Goal: Task Accomplishment & Management: Use online tool/utility

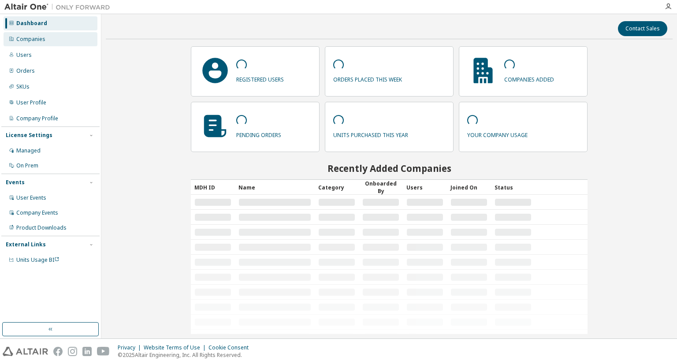
click at [36, 43] on div "Companies" at bounding box center [51, 39] width 94 height 14
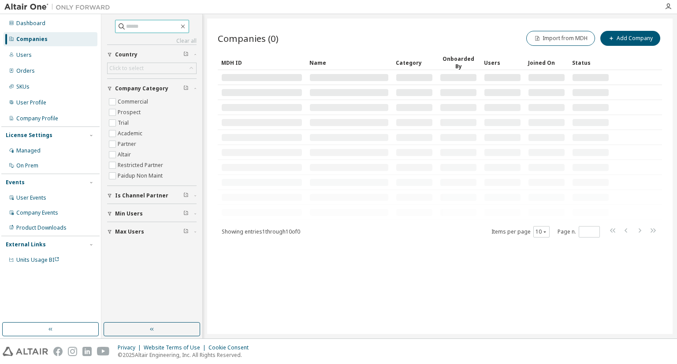
click at [131, 29] on input "text" at bounding box center [152, 26] width 53 height 9
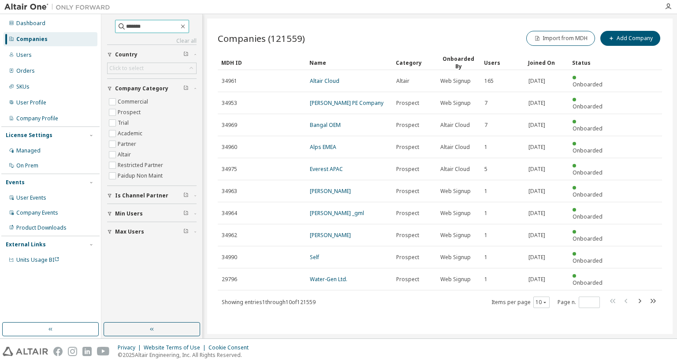
type input "*******"
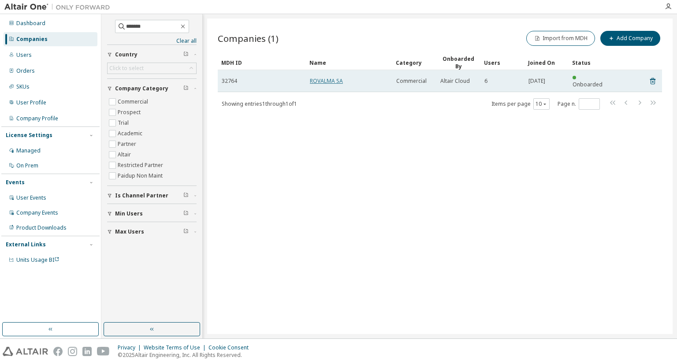
click at [318, 77] on link "ROVALMA SA" at bounding box center [326, 80] width 33 height 7
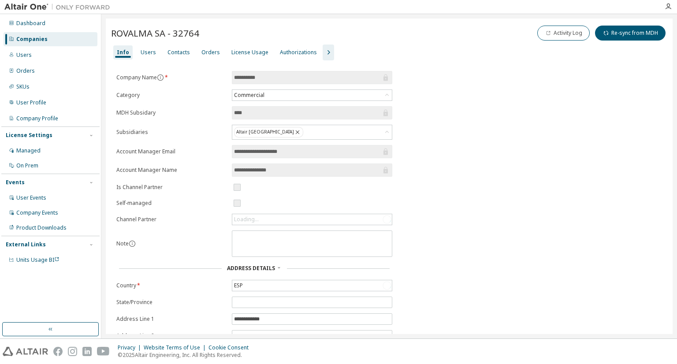
click at [323, 51] on icon "button" at bounding box center [328, 52] width 11 height 11
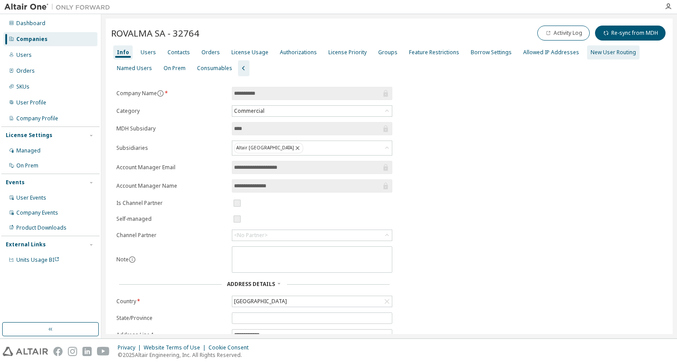
click at [617, 51] on div "New User Routing" at bounding box center [613, 52] width 45 height 7
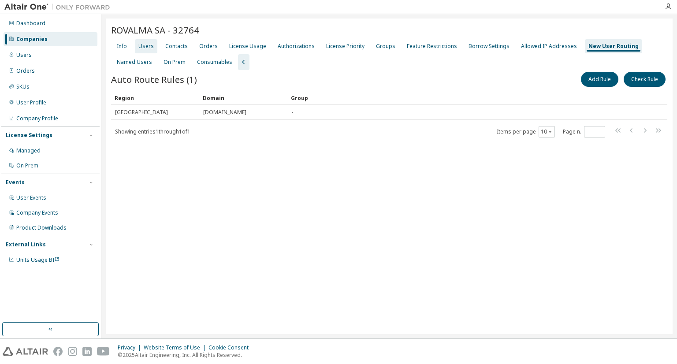
click at [148, 48] on div "Users" at bounding box center [145, 46] width 15 height 7
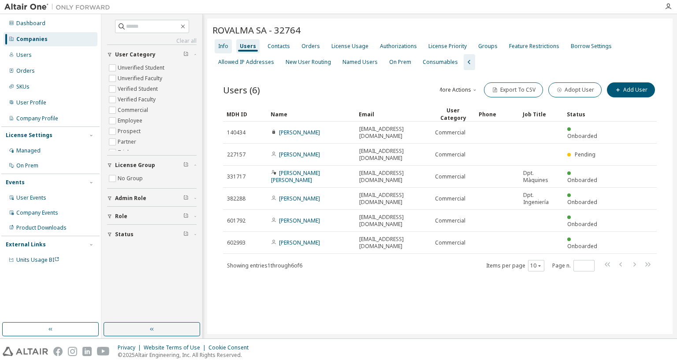
click at [224, 47] on div "Info" at bounding box center [223, 46] width 10 height 7
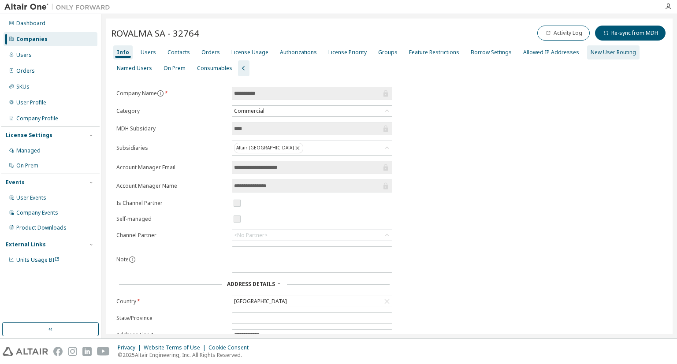
click at [591, 51] on div "New User Routing" at bounding box center [613, 52] width 45 height 7
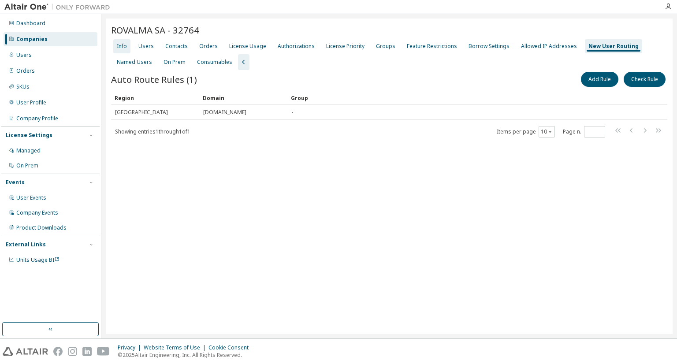
click at [125, 48] on div "Info" at bounding box center [122, 46] width 10 height 7
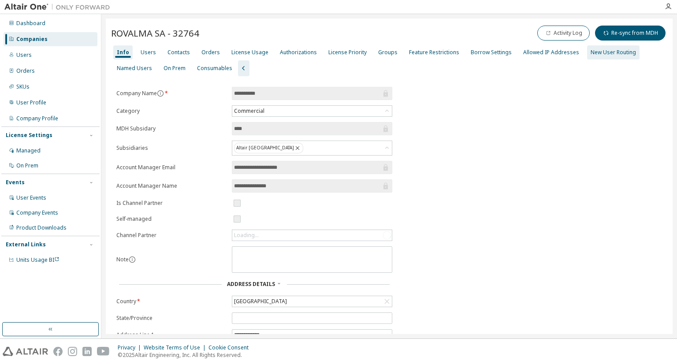
click at [597, 52] on div "New User Routing" at bounding box center [613, 52] width 45 height 7
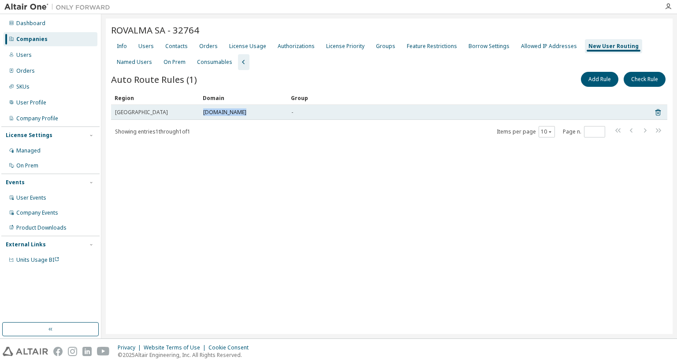
drag, startPoint x: 203, startPoint y: 112, endPoint x: 247, endPoint y: 110, distance: 44.1
click at [247, 110] on td "innomaq21.com" at bounding box center [243, 112] width 88 height 15
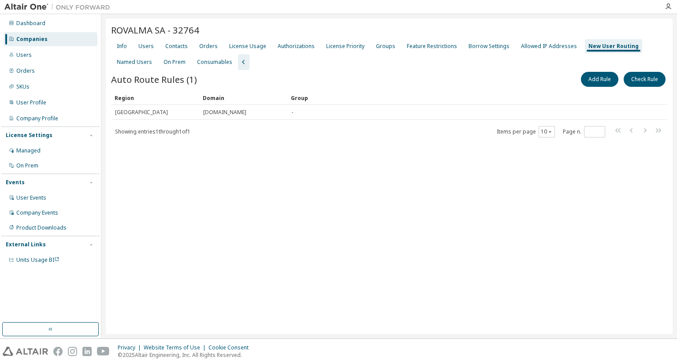
click at [249, 140] on div "ROVALMA SA - 32764 Clear Load Save Save As Field Operator Value Select filter S…" at bounding box center [389, 177] width 567 height 316
click at [155, 46] on div "Users" at bounding box center [146, 46] width 22 height 14
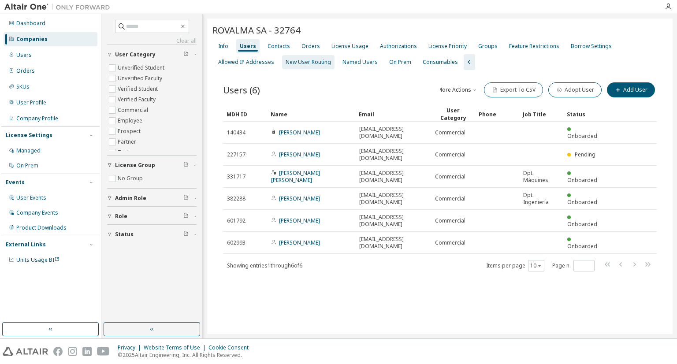
click at [317, 64] on div "New User Routing" at bounding box center [308, 62] width 45 height 7
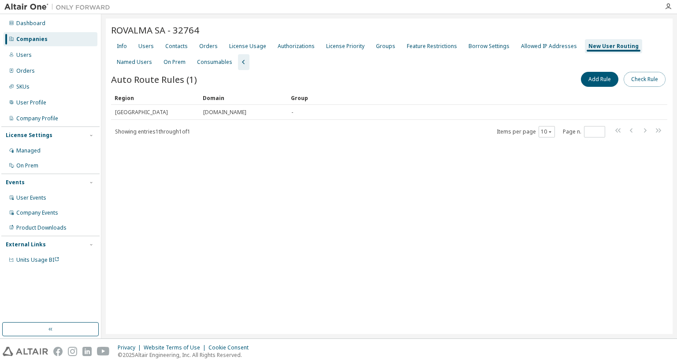
click at [634, 78] on button "Check Rule" at bounding box center [645, 79] width 42 height 15
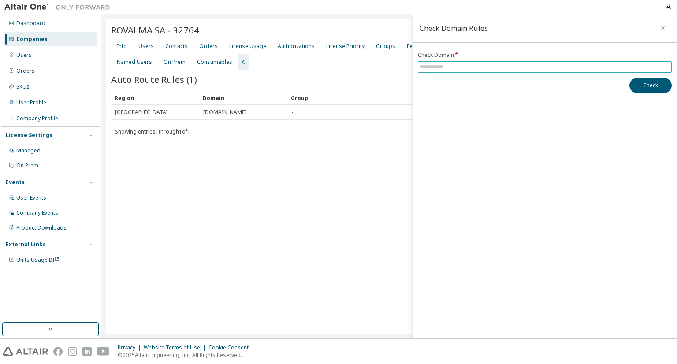
click at [421, 70] on input "text" at bounding box center [545, 66] width 250 height 7
click at [649, 81] on button "Check" at bounding box center [651, 85] width 42 height 15
click at [492, 70] on input "**********" at bounding box center [545, 66] width 250 height 7
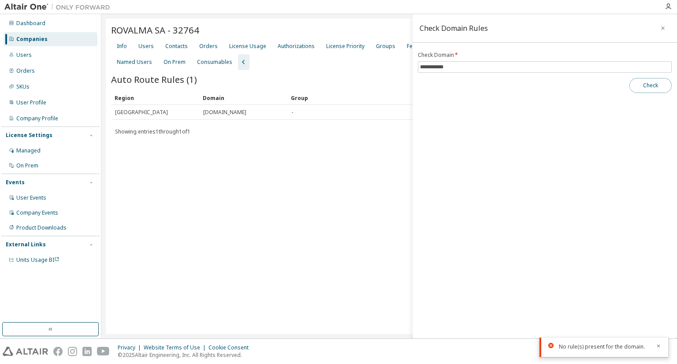
click at [635, 88] on button "Check" at bounding box center [651, 85] width 42 height 15
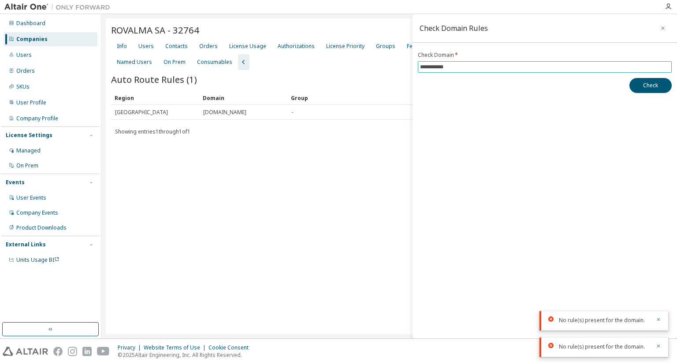
click at [496, 61] on span "**********" at bounding box center [545, 66] width 254 height 11
click at [495, 66] on input "**********" at bounding box center [545, 66] width 250 height 7
click at [494, 66] on input "**********" at bounding box center [545, 66] width 250 height 7
type input "**********"
click at [656, 86] on button "Check" at bounding box center [651, 85] width 42 height 15
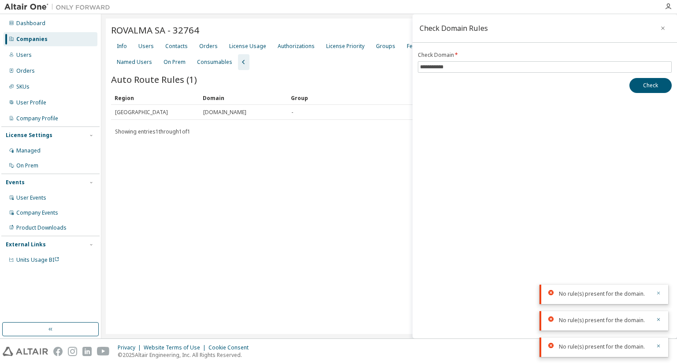
click at [658, 293] on icon "button" at bounding box center [658, 293] width 3 height 3
click at [658, 319] on icon "button" at bounding box center [658, 319] width 3 height 3
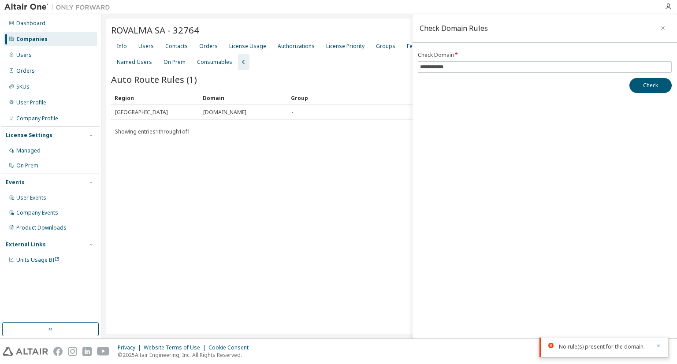
click at [659, 344] on icon "button" at bounding box center [658, 345] width 5 height 5
click at [663, 29] on icon "button" at bounding box center [663, 28] width 4 height 4
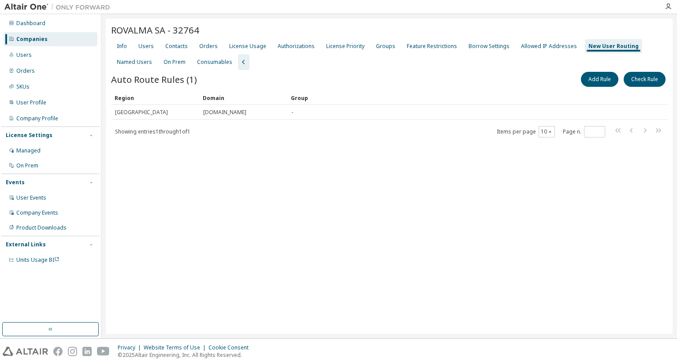
click at [308, 209] on div "ROVALMA SA - 32764 Clear Load Save Save As Field Operator Value Select filter S…" at bounding box center [389, 177] width 567 height 316
